Goal: Information Seeking & Learning: Learn about a topic

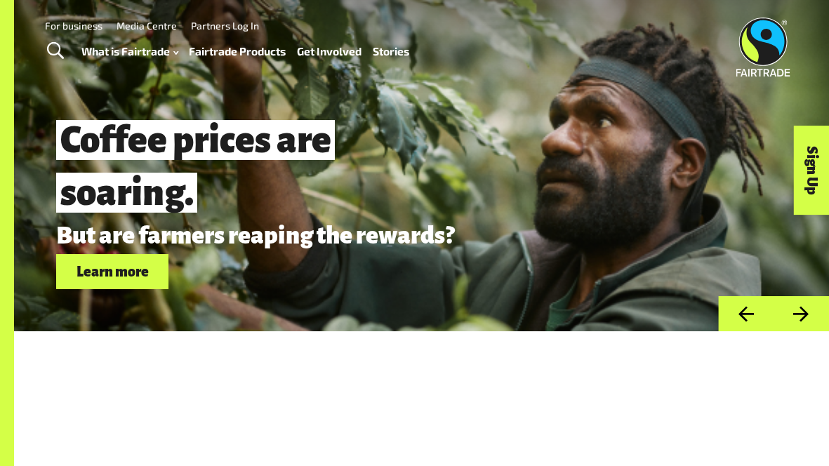
click at [236, 55] on link "Fairtrade Products" at bounding box center [237, 51] width 97 height 20
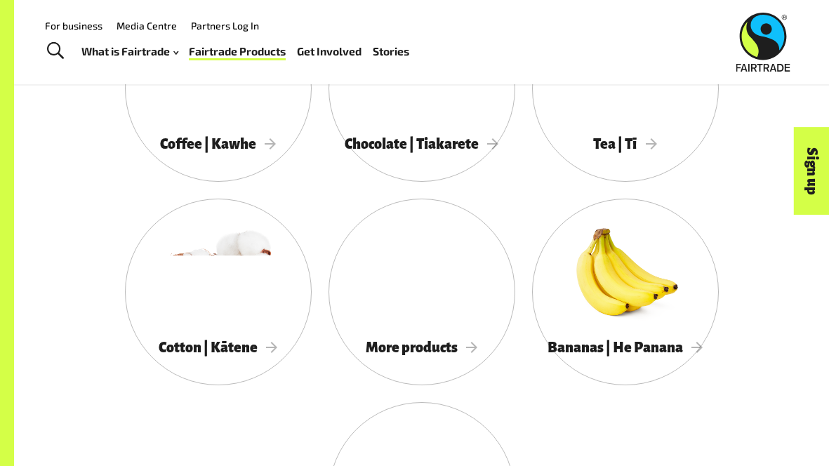
scroll to position [1171, 0]
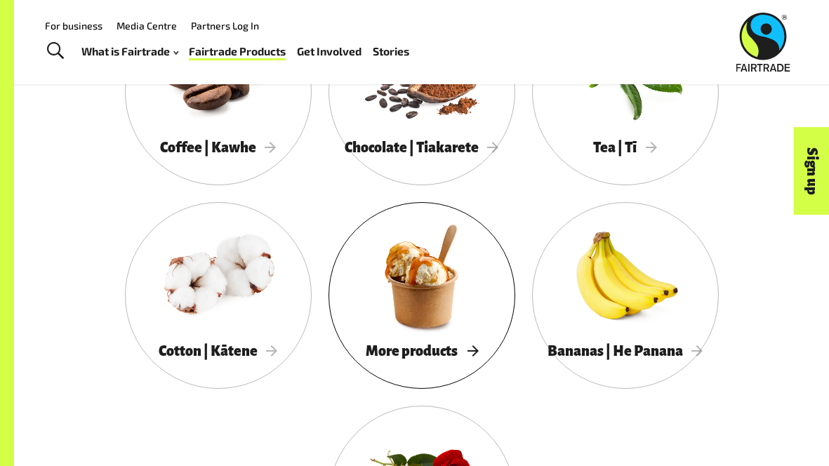
click at [399, 234] on div at bounding box center [421, 275] width 187 height 121
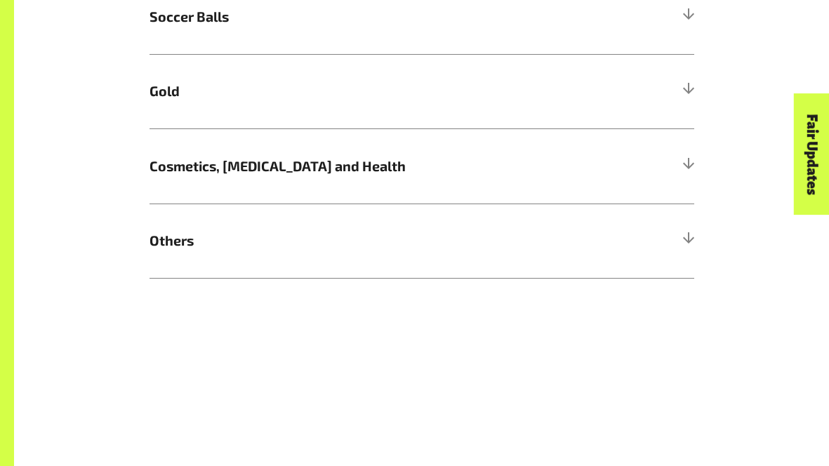
click at [399, 234] on span "Others" at bounding box center [353, 240] width 408 height 21
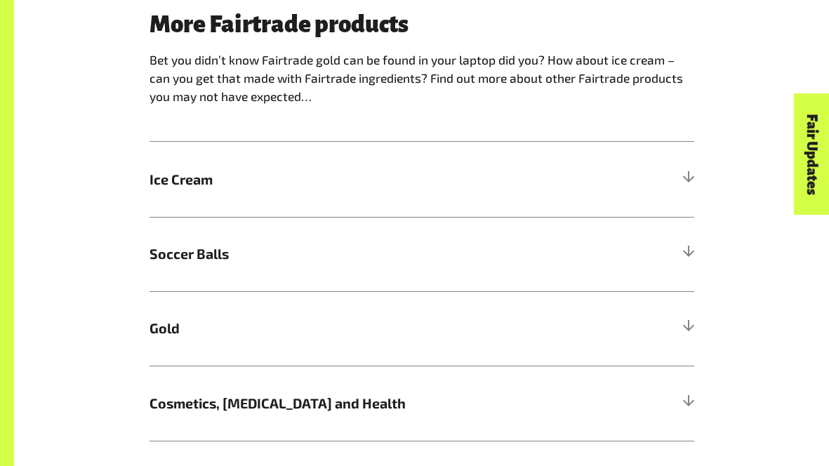
scroll to position [777, 0]
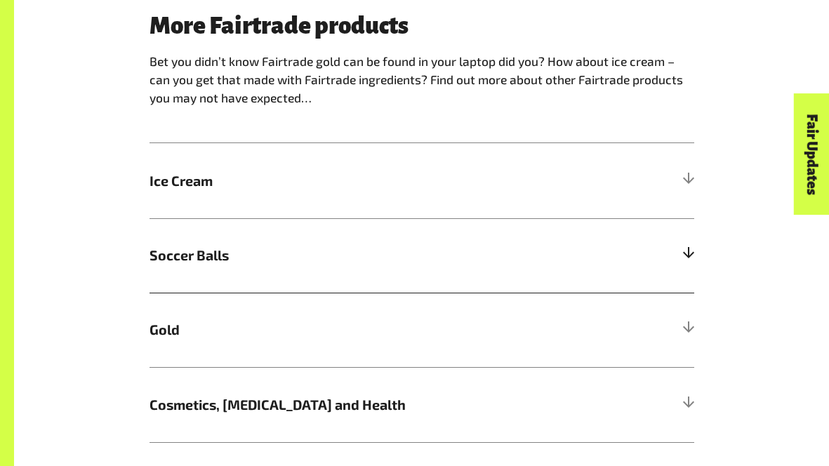
click at [397, 234] on h5 "Soccer Balls" at bounding box center [421, 255] width 545 height 74
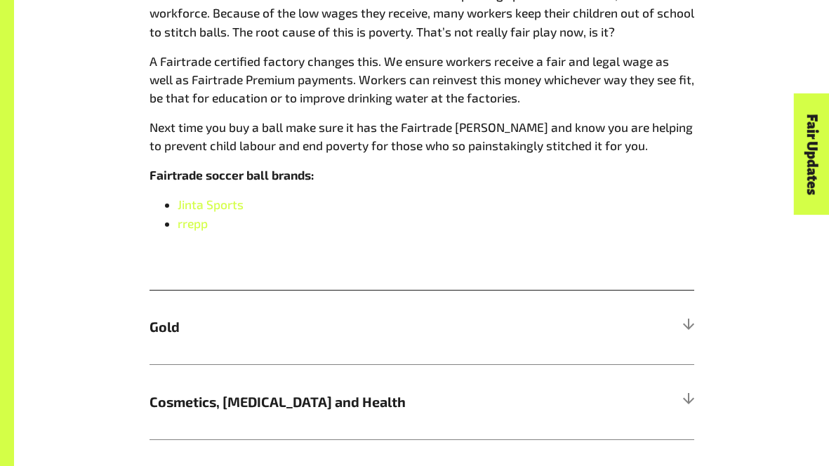
scroll to position [1138, 0]
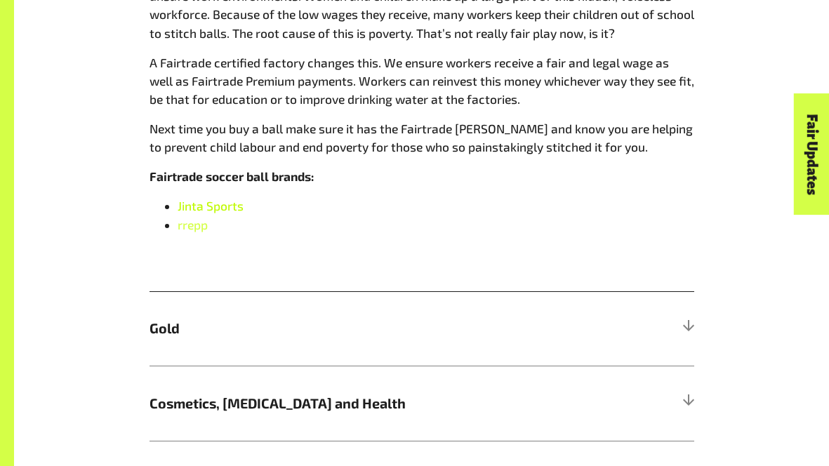
click at [203, 208] on span "Jinta Sports" at bounding box center [211, 206] width 66 height 14
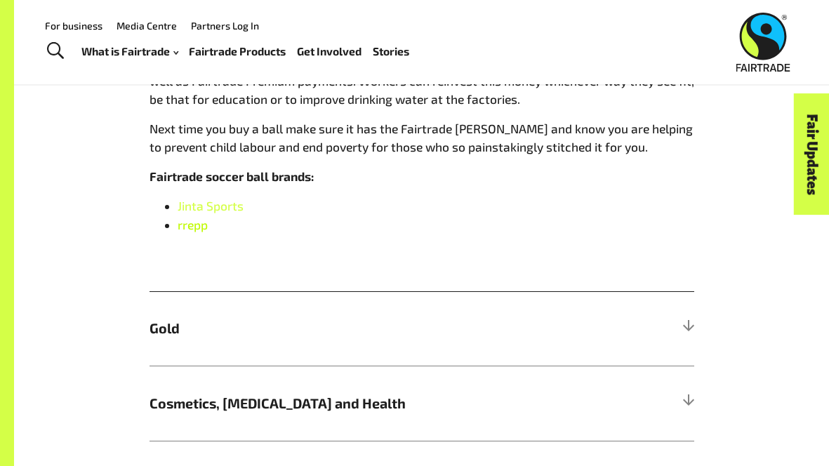
click at [198, 226] on link "rrepp" at bounding box center [193, 225] width 30 height 14
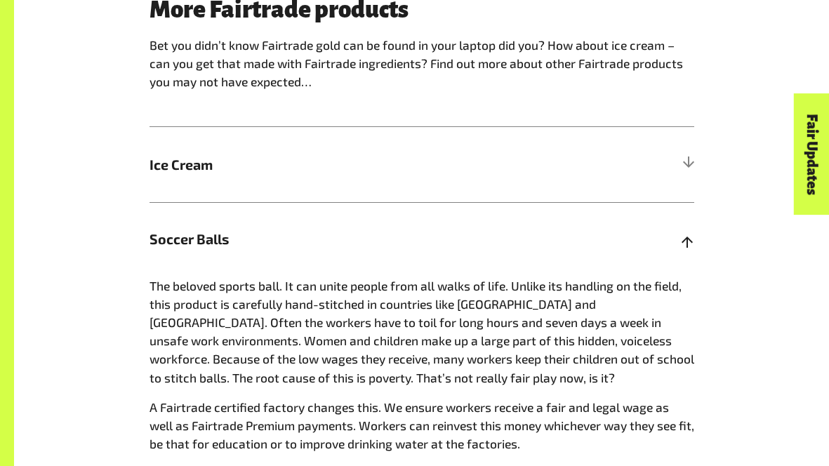
scroll to position [794, 0]
click at [439, 222] on h5 "Soccer Balls" at bounding box center [421, 238] width 545 height 74
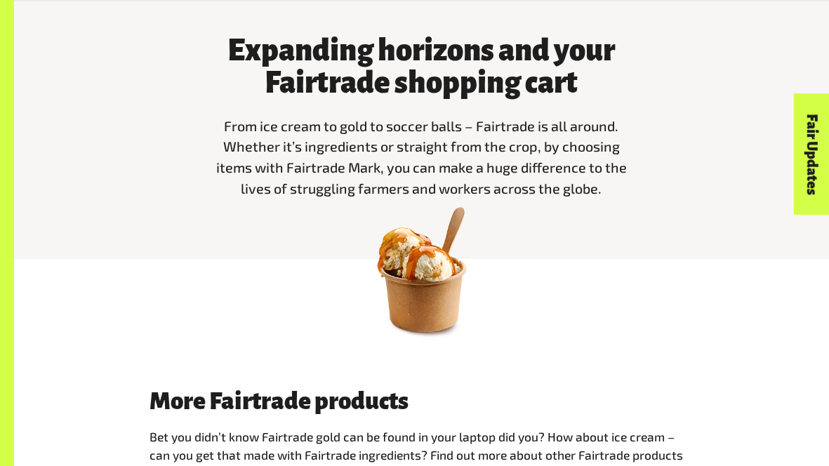
scroll to position [0, 0]
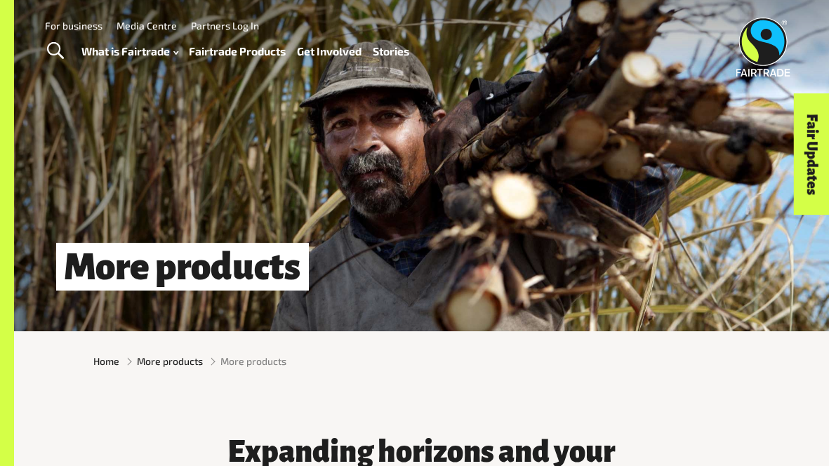
click at [232, 44] on link "Fairtrade Products" at bounding box center [237, 51] width 97 height 20
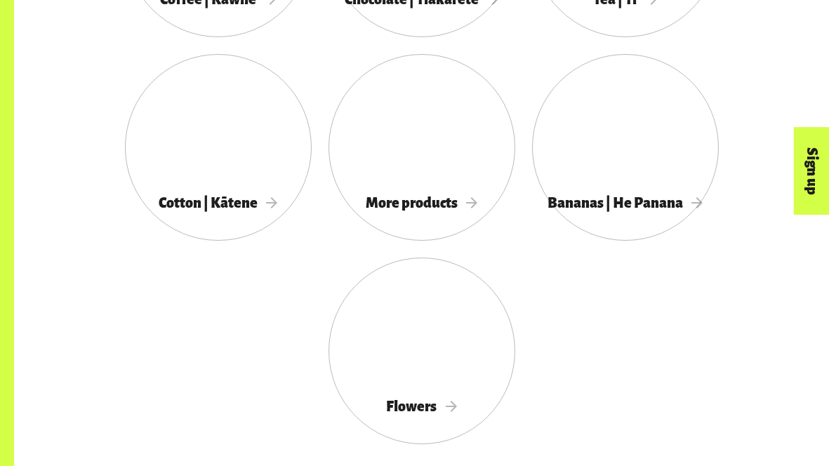
scroll to position [1320, 0]
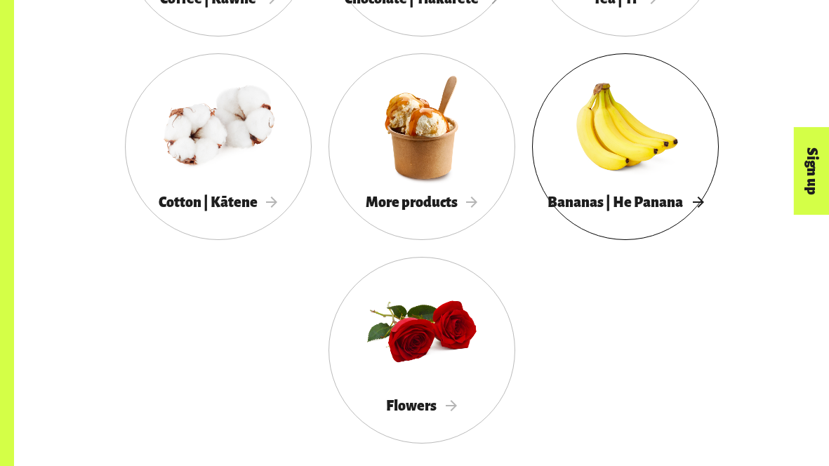
click at [603, 147] on div at bounding box center [625, 127] width 187 height 121
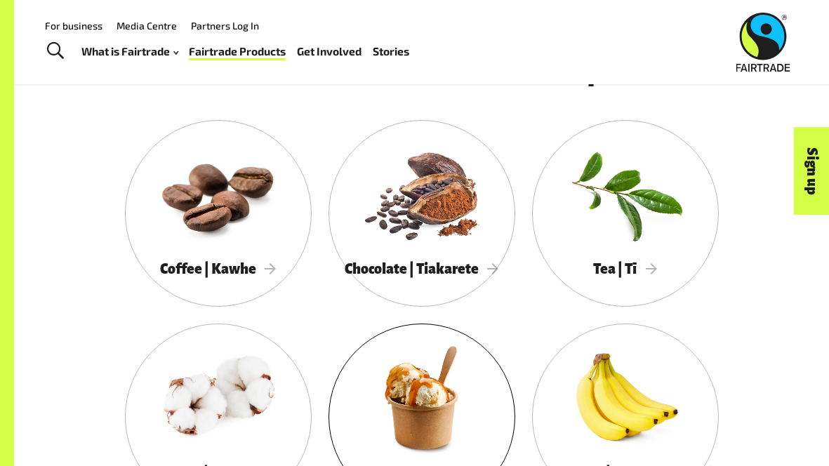
scroll to position [1049, 0]
click at [407, 235] on div at bounding box center [421, 193] width 187 height 121
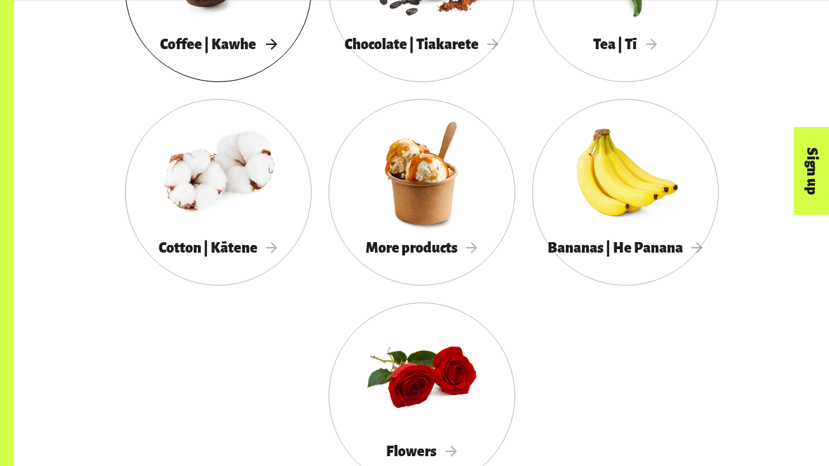
scroll to position [1273, 0]
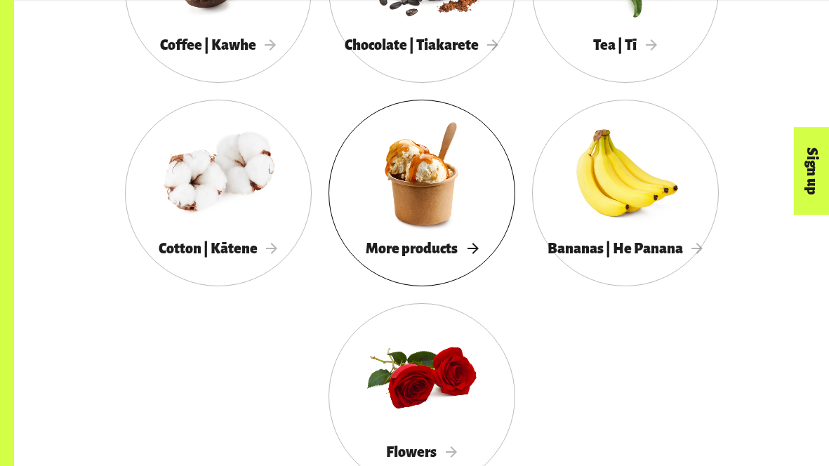
click at [415, 238] on div "More products" at bounding box center [421, 248] width 187 height 28
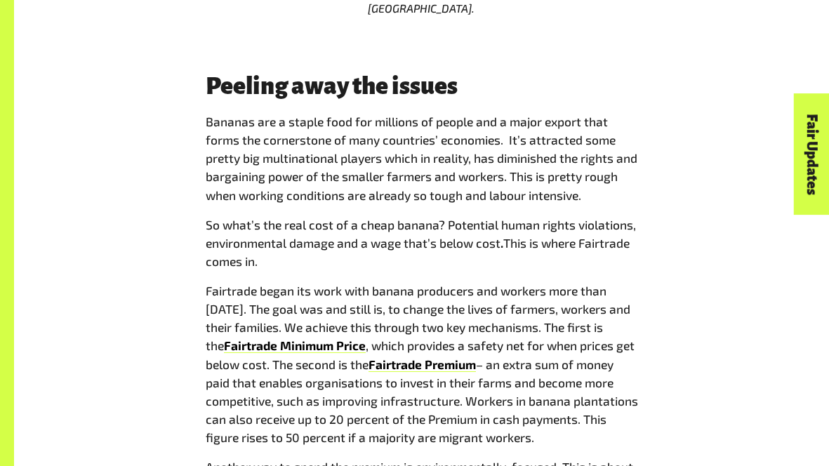
scroll to position [1025, 0]
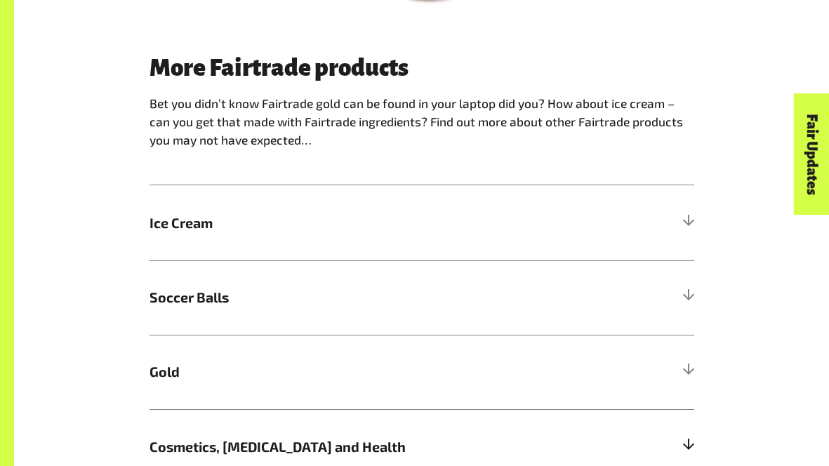
scroll to position [796, 0]
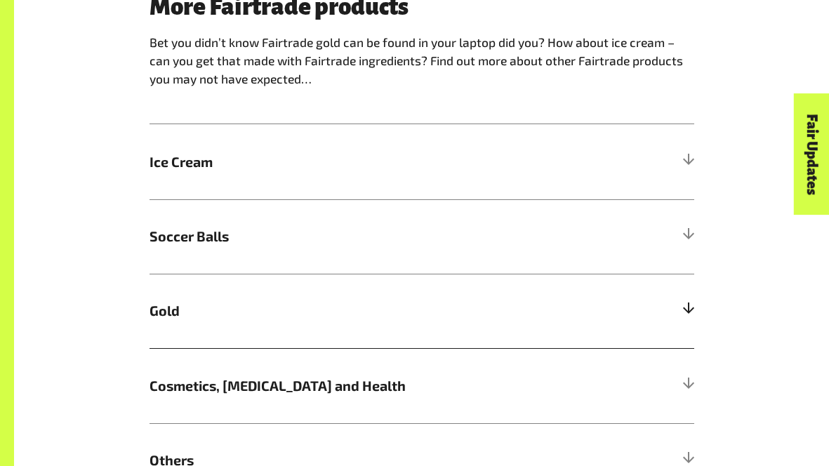
click at [318, 293] on h5 "Gold" at bounding box center [421, 311] width 545 height 74
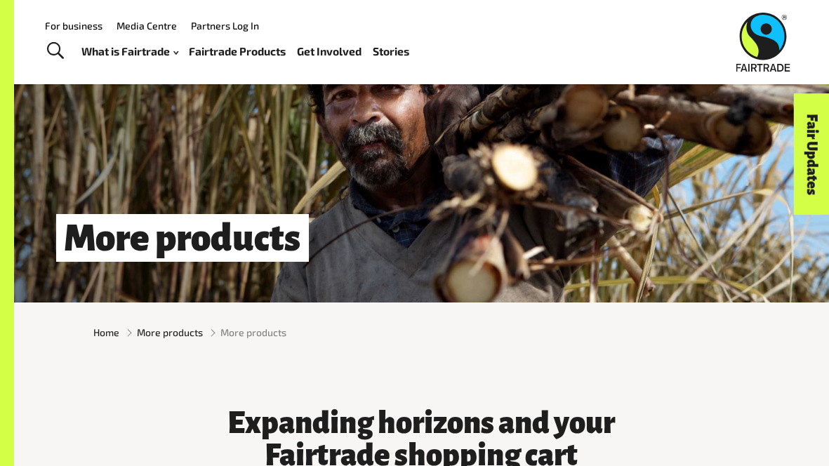
scroll to position [0, 0]
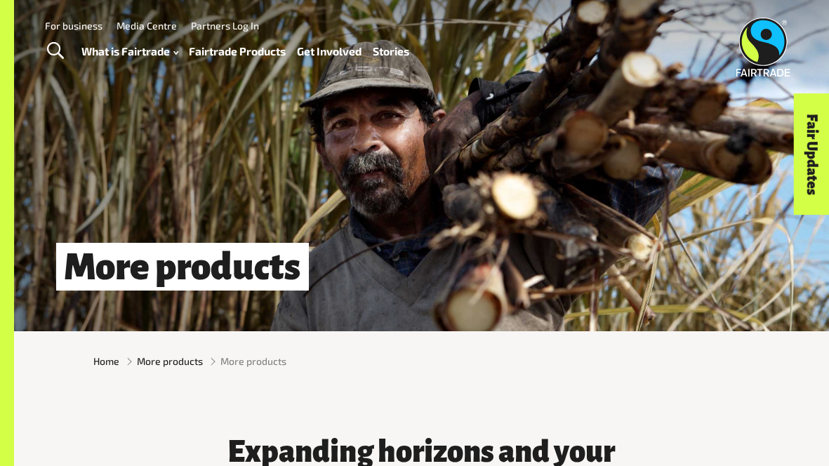
click at [233, 47] on link "Fairtrade Products" at bounding box center [237, 51] width 97 height 20
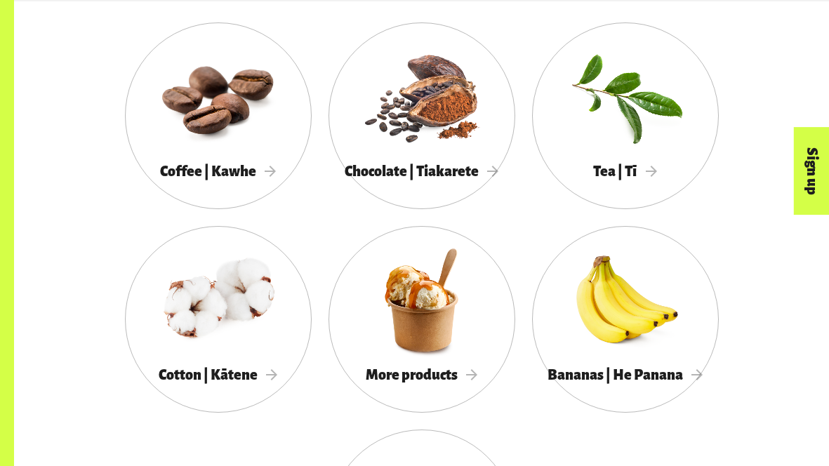
scroll to position [1152, 0]
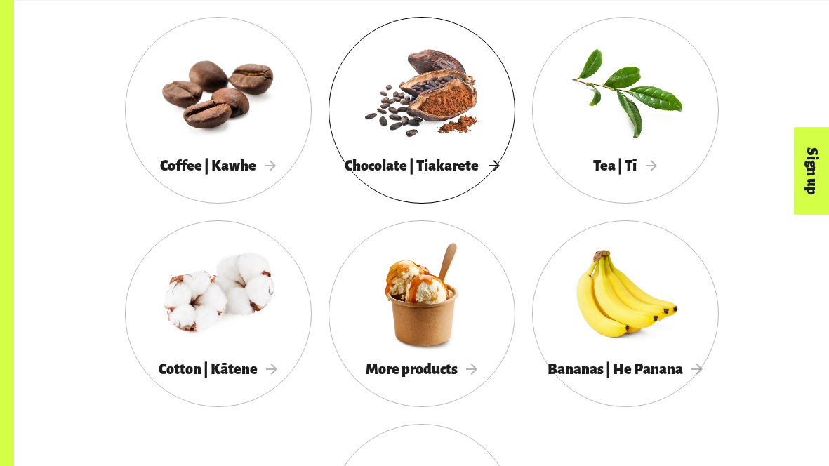
click at [370, 153] on div "Chocolate | Tiakarete" at bounding box center [421, 166] width 187 height 28
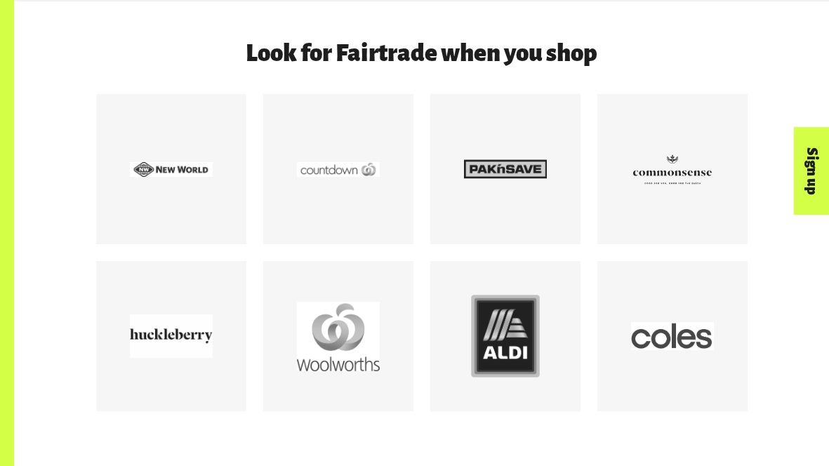
scroll to position [1821, 0]
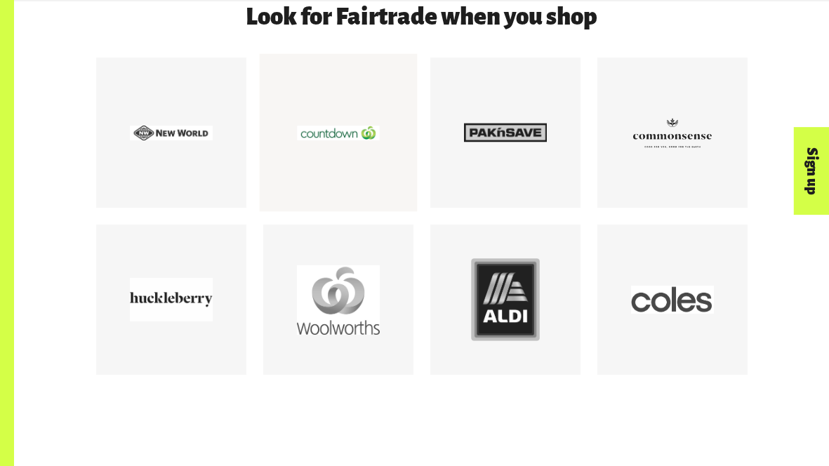
click at [280, 164] on div at bounding box center [338, 133] width 158 height 158
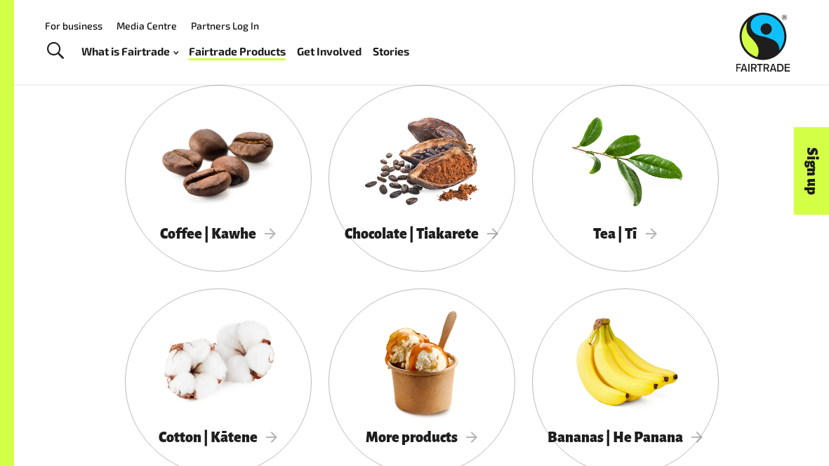
scroll to position [1086, 0]
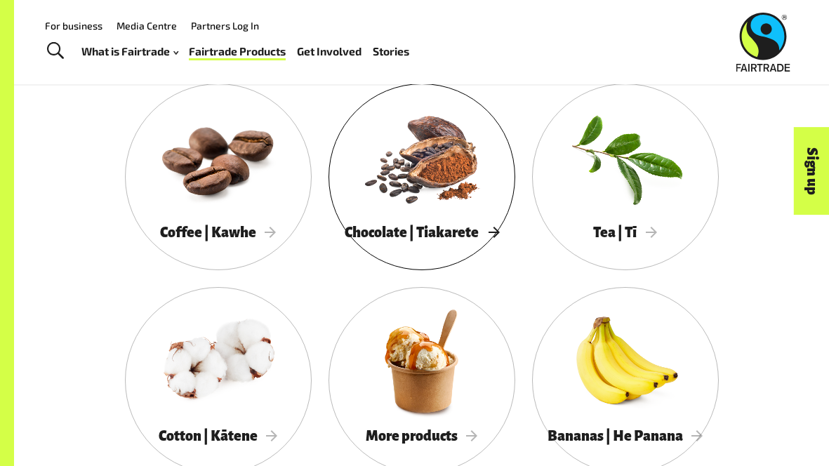
click at [447, 183] on div at bounding box center [421, 157] width 187 height 121
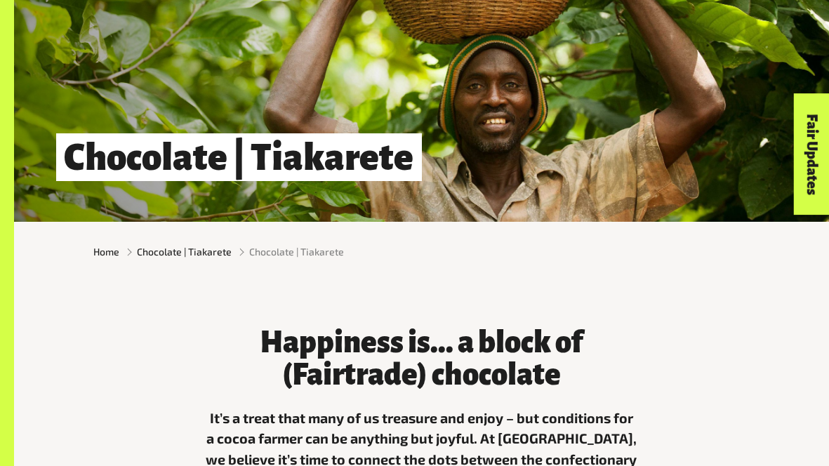
scroll to position [352, 0]
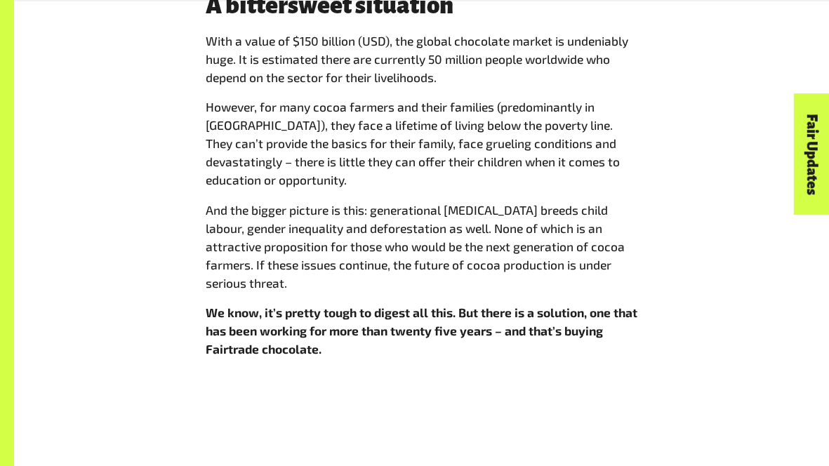
scroll to position [1085, 0]
